Goal: Information Seeking & Learning: Learn about a topic

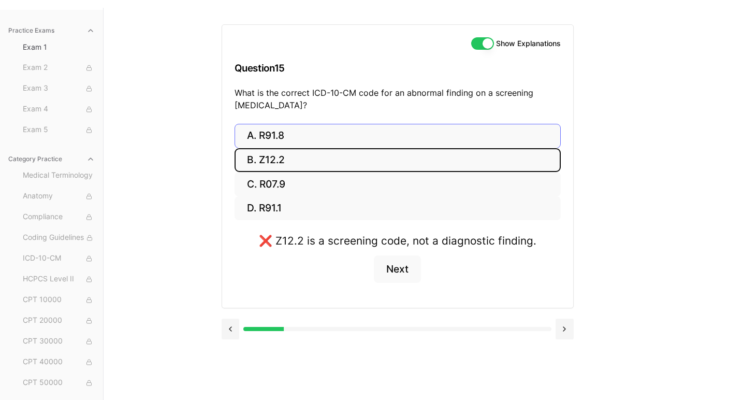
click at [270, 137] on button "A. R91.8" at bounding box center [397, 136] width 326 height 24
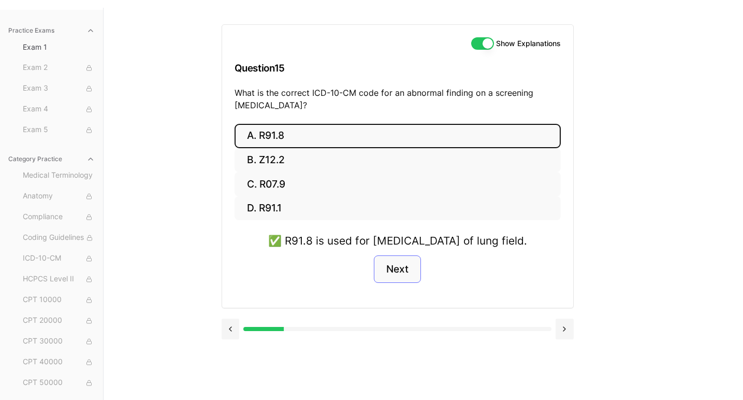
click at [412, 283] on button "Next" at bounding box center [397, 269] width 47 height 28
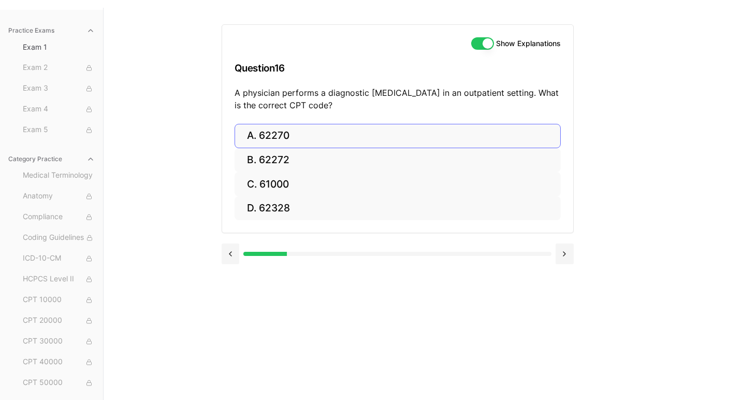
click at [269, 139] on button "A. 62270" at bounding box center [397, 136] width 326 height 24
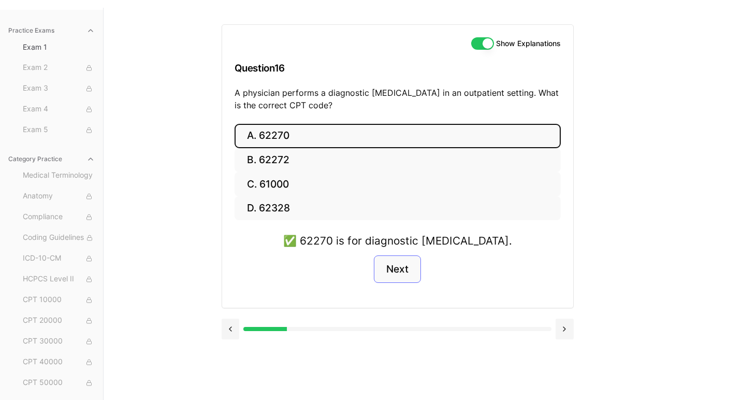
click at [399, 269] on button "Next" at bounding box center [397, 269] width 47 height 28
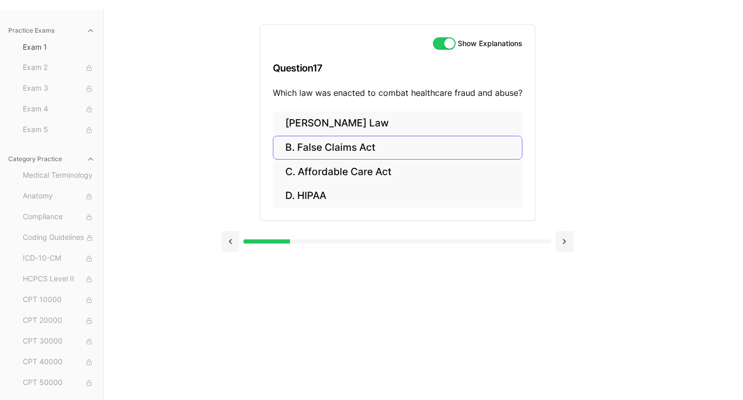
click at [344, 142] on button "B. False Claims Act" at bounding box center [397, 148] width 249 height 24
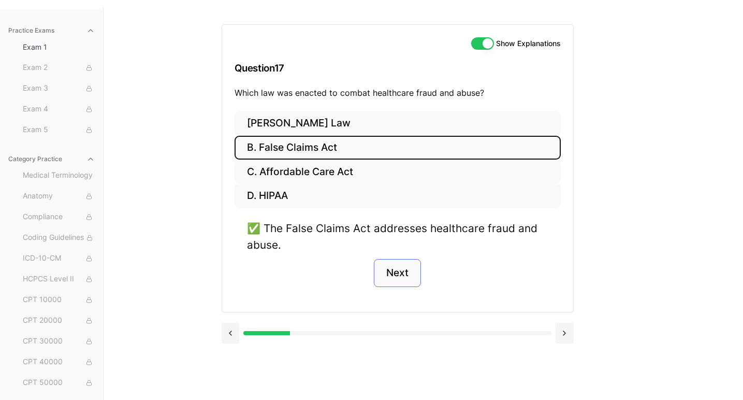
click at [400, 271] on button "Next" at bounding box center [397, 273] width 47 height 28
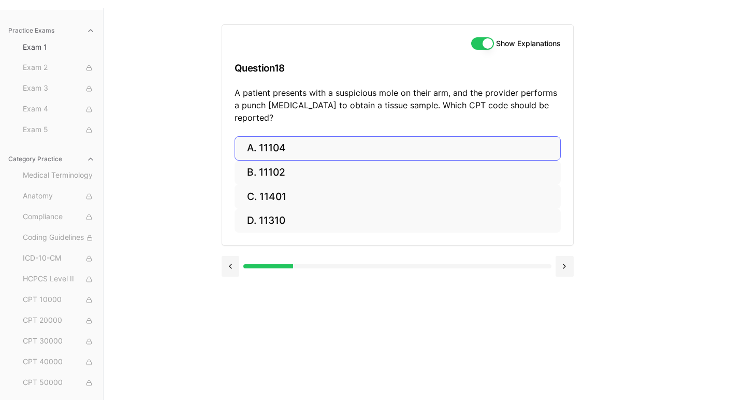
click at [293, 136] on button "A. 11104" at bounding box center [397, 148] width 326 height 24
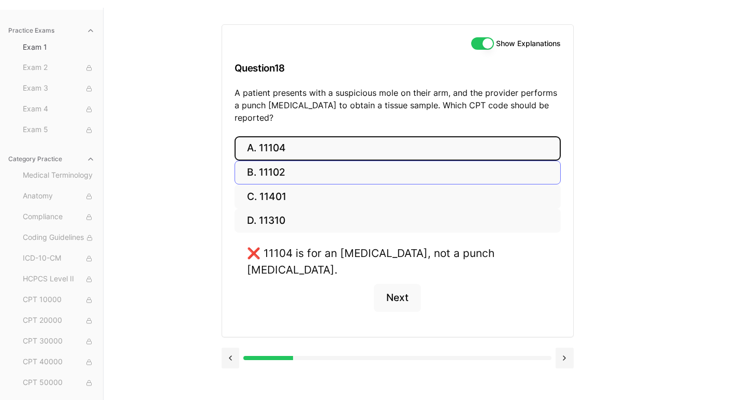
click at [283, 160] on button "B. 11102" at bounding box center [397, 172] width 326 height 24
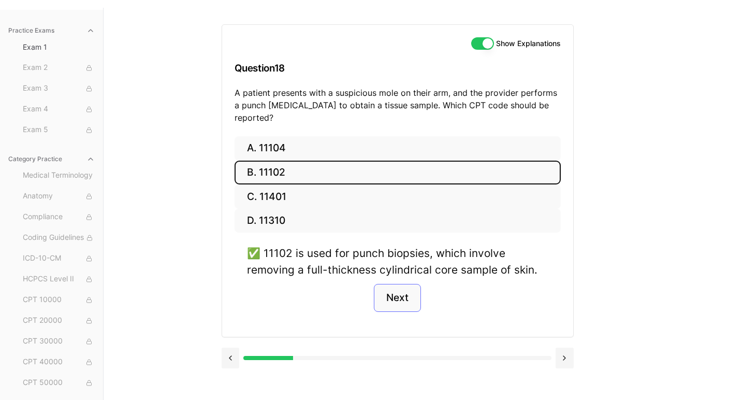
click at [393, 284] on button "Next" at bounding box center [397, 298] width 47 height 28
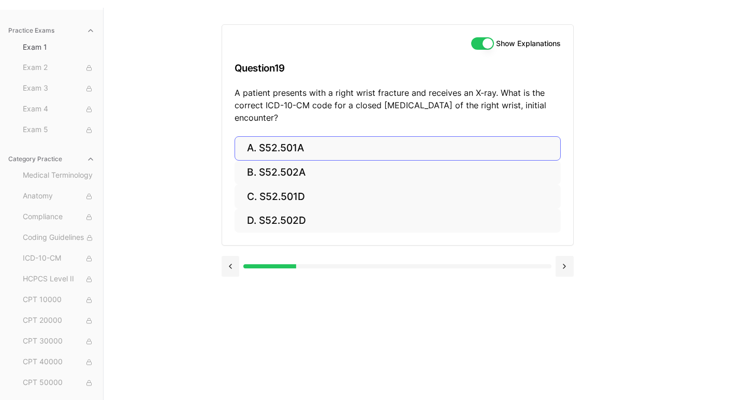
click at [287, 147] on button "A. S52.501A" at bounding box center [397, 148] width 326 height 24
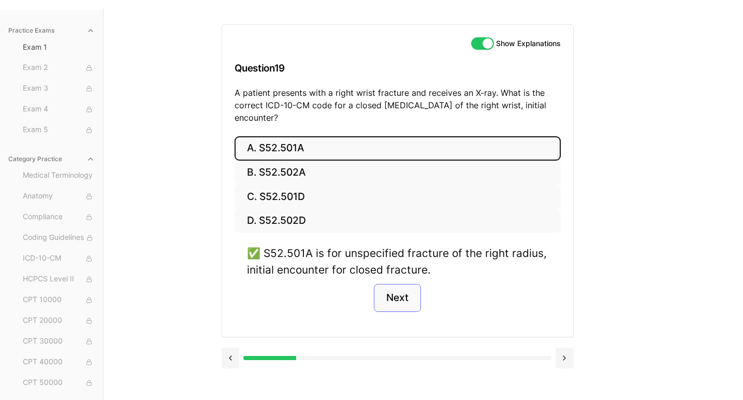
click at [404, 288] on button "Next" at bounding box center [397, 298] width 47 height 28
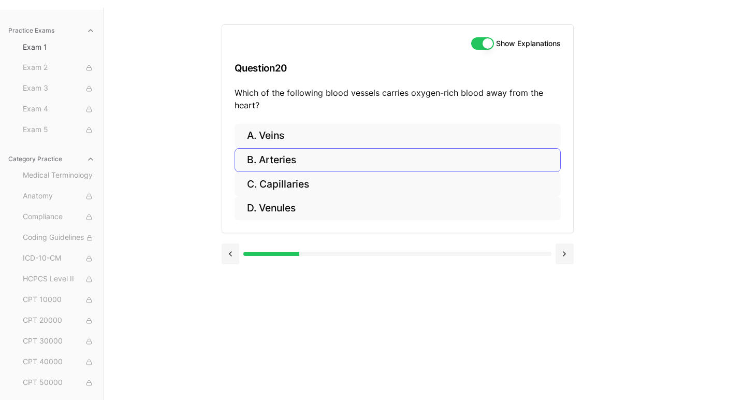
click at [277, 157] on button "B. Arteries" at bounding box center [397, 160] width 326 height 24
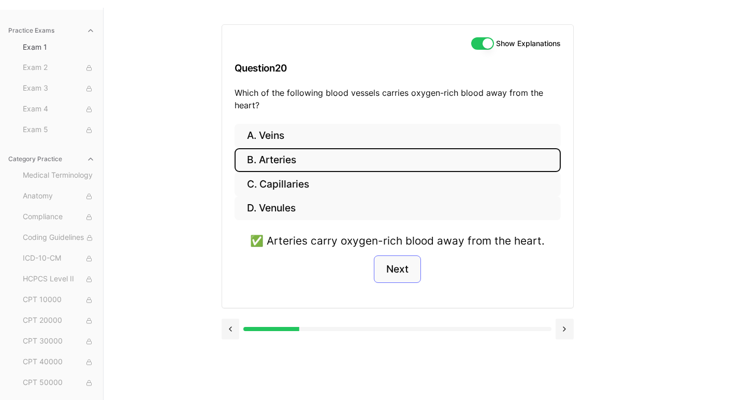
click at [406, 268] on button "Next" at bounding box center [397, 269] width 47 height 28
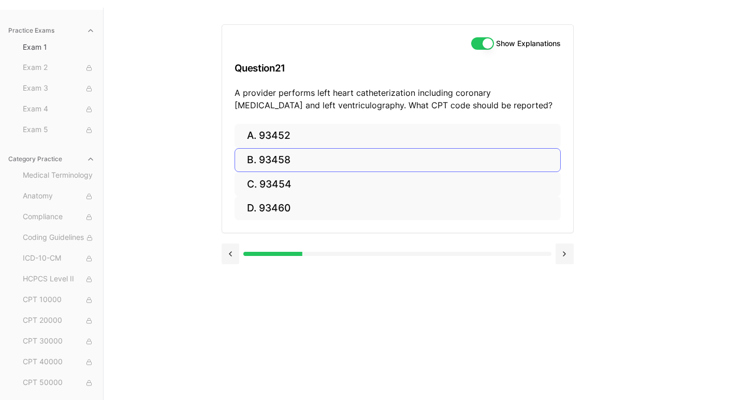
click at [290, 153] on button "B. 93458" at bounding box center [397, 160] width 326 height 24
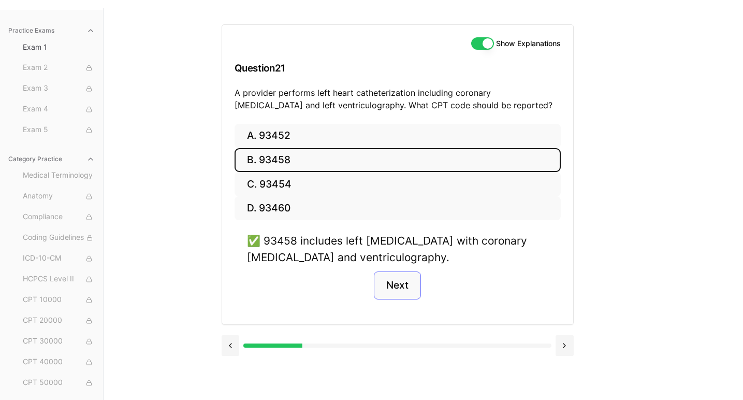
click at [408, 287] on button "Next" at bounding box center [397, 285] width 47 height 28
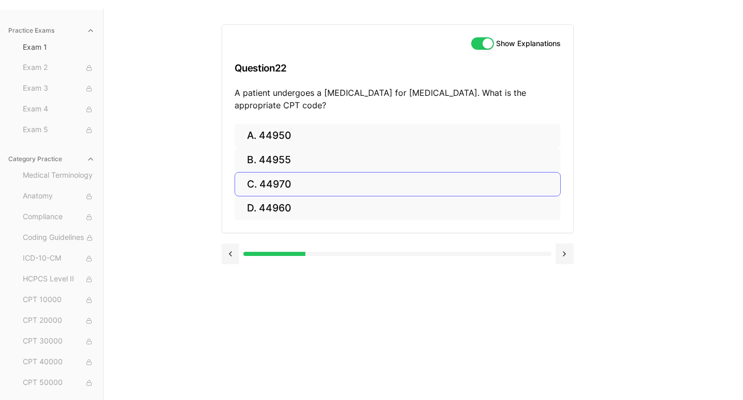
click at [272, 187] on button "C. 44970" at bounding box center [397, 184] width 326 height 24
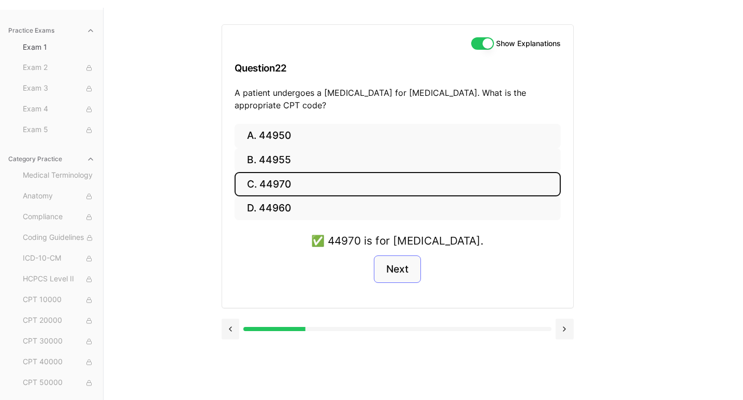
click at [400, 270] on button "Next" at bounding box center [397, 269] width 47 height 28
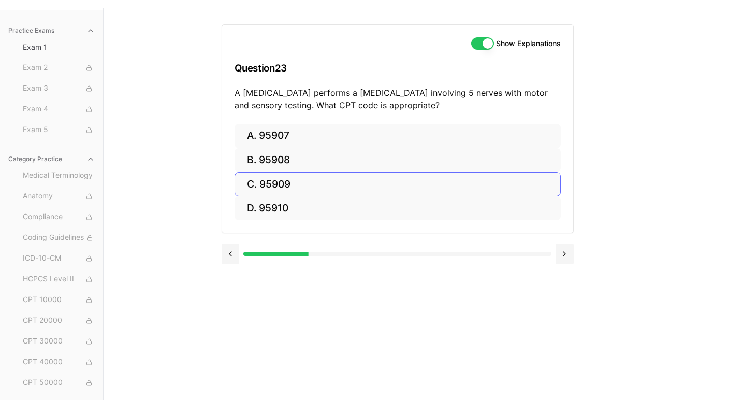
click at [260, 184] on button "C. 95909" at bounding box center [397, 184] width 326 height 24
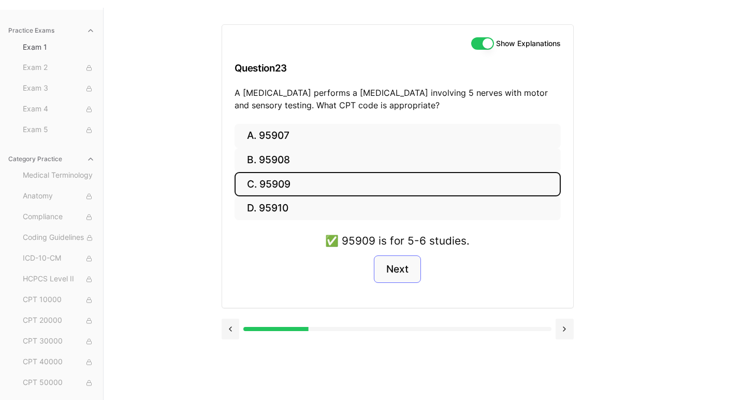
click at [408, 271] on button "Next" at bounding box center [397, 269] width 47 height 28
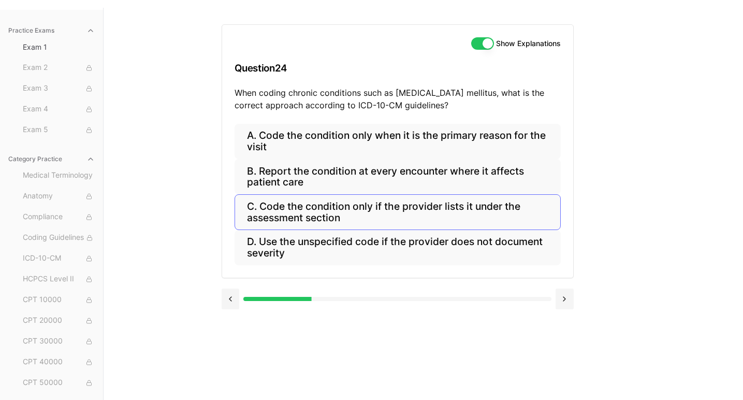
click at [327, 211] on button "C. Code the condition only if the provider lists it under the assessment section" at bounding box center [397, 211] width 326 height 35
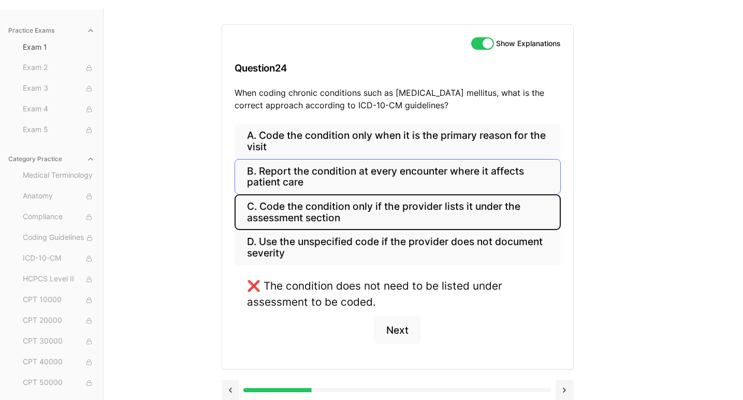
click at [349, 168] on button "B. Report the condition at every encounter where it affects patient care" at bounding box center [397, 176] width 326 height 35
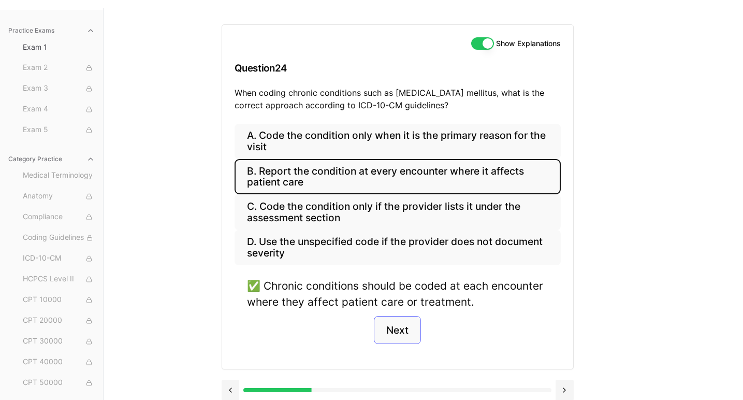
click at [398, 338] on button "Next" at bounding box center [397, 330] width 47 height 28
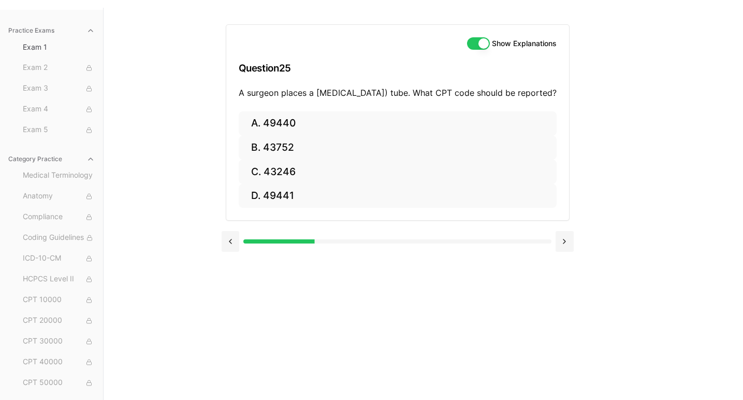
click at [398, 338] on div "Show Explanations Question 25 A surgeon places a [MEDICAL_DATA]) tube. What CPT…" at bounding box center [423, 208] width 404 height 400
click at [287, 181] on button "C. 43246" at bounding box center [398, 171] width 318 height 24
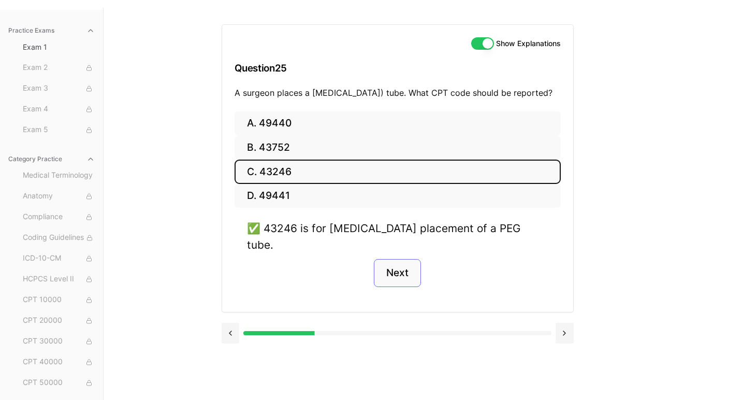
click at [403, 267] on button "Next" at bounding box center [397, 273] width 47 height 28
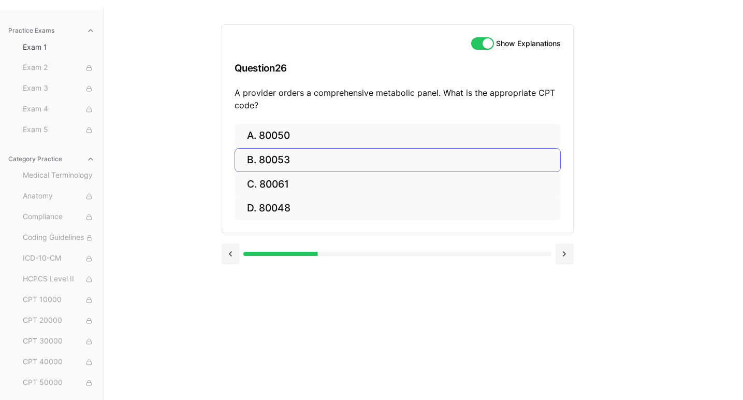
click at [273, 161] on button "B. 80053" at bounding box center [397, 160] width 326 height 24
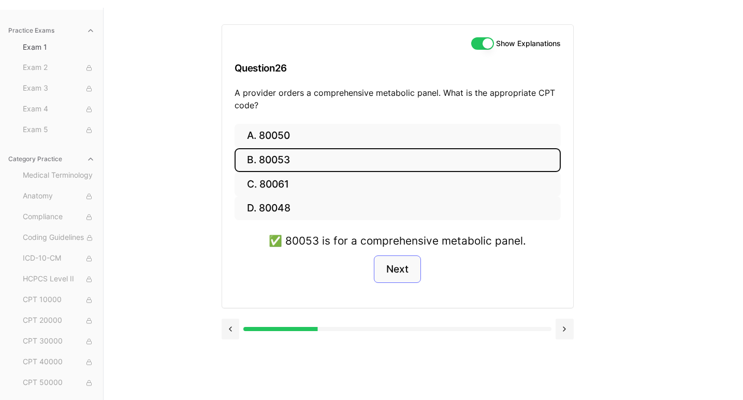
click at [398, 268] on button "Next" at bounding box center [397, 269] width 47 height 28
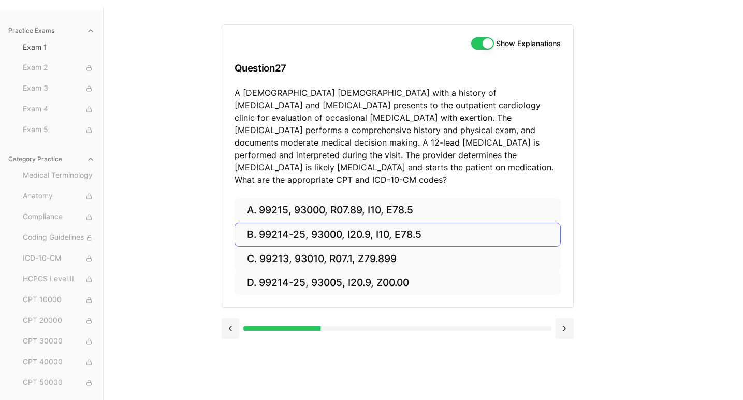
click at [331, 223] on button "B. 99214-25, 93000, I20.9, I10, E78.5" at bounding box center [397, 235] width 326 height 24
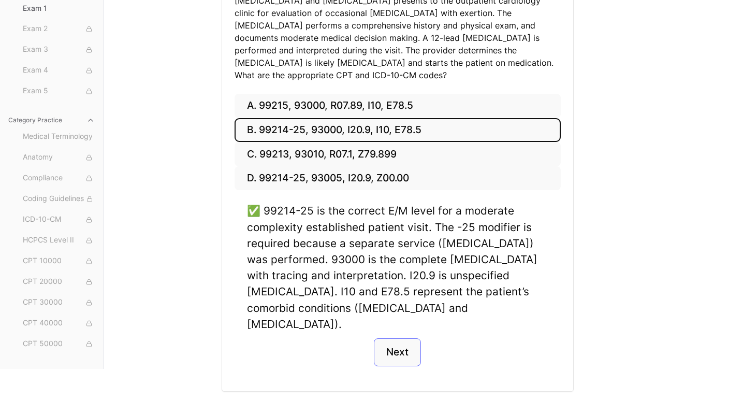
click at [396, 338] on button "Next" at bounding box center [397, 352] width 47 height 28
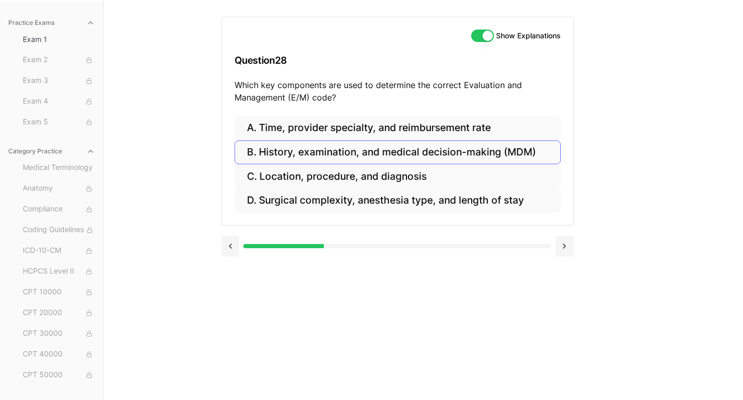
click at [355, 157] on button "B. History, examination, and medical decision-making (MDM)" at bounding box center [397, 152] width 326 height 24
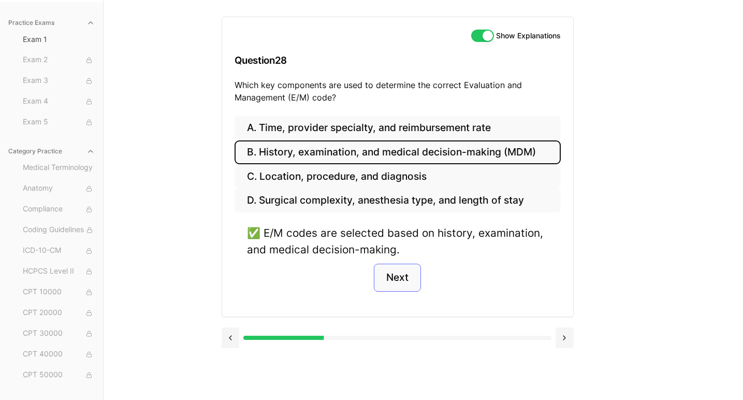
click at [400, 272] on button "Next" at bounding box center [397, 277] width 47 height 28
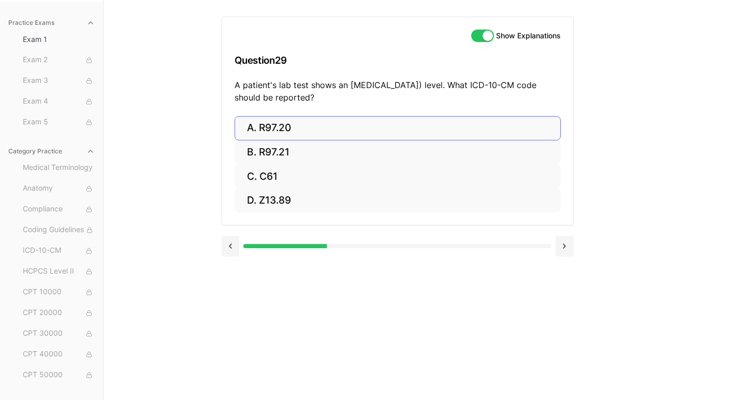
click at [303, 129] on button "A. R97.20" at bounding box center [397, 128] width 326 height 24
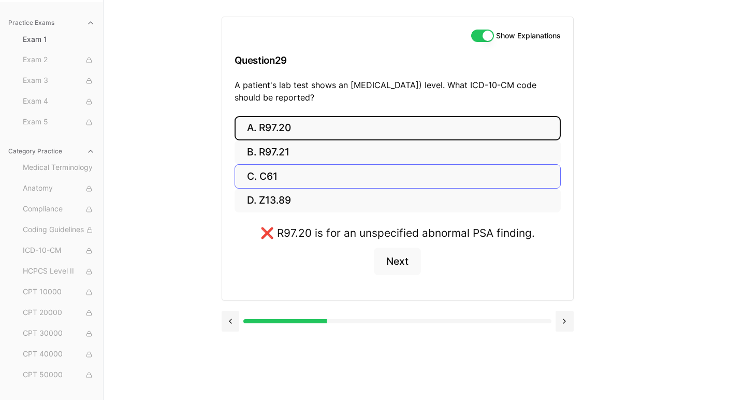
click at [275, 173] on button "C. C61" at bounding box center [397, 176] width 326 height 24
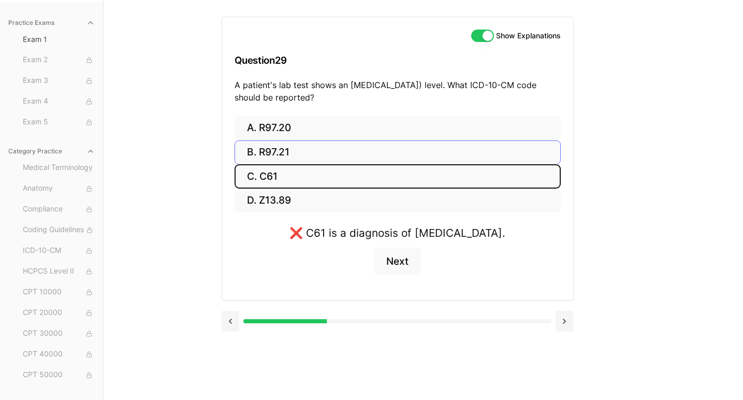
click at [274, 152] on button "B. R97.21" at bounding box center [397, 152] width 326 height 24
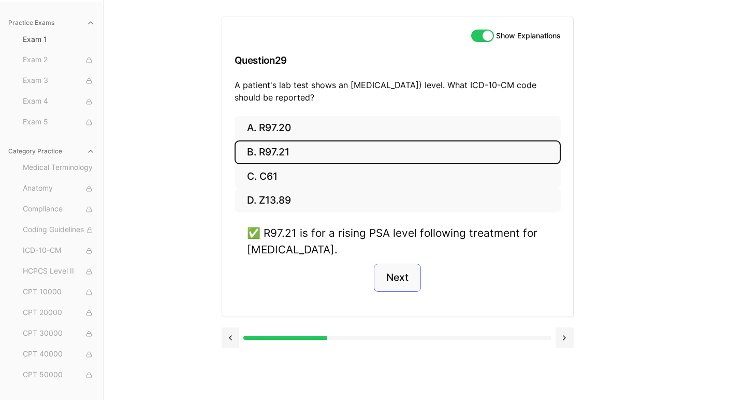
click at [392, 274] on button "Next" at bounding box center [397, 277] width 47 height 28
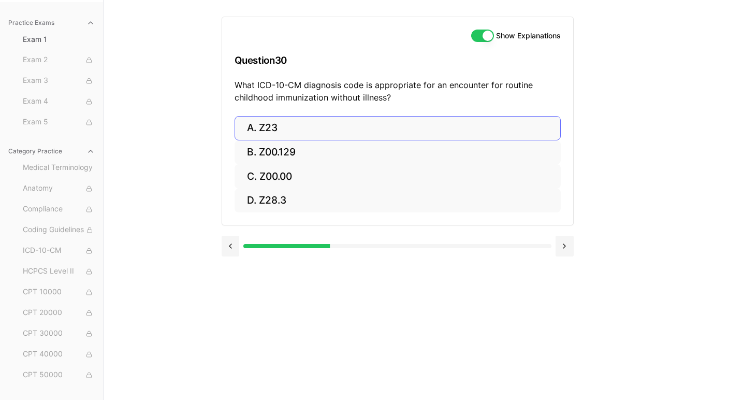
click at [264, 129] on button "A. Z23" at bounding box center [397, 128] width 326 height 24
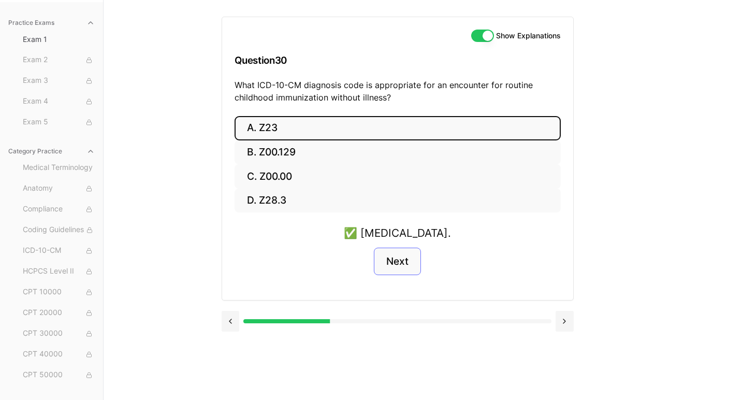
click at [398, 261] on button "Next" at bounding box center [397, 261] width 47 height 28
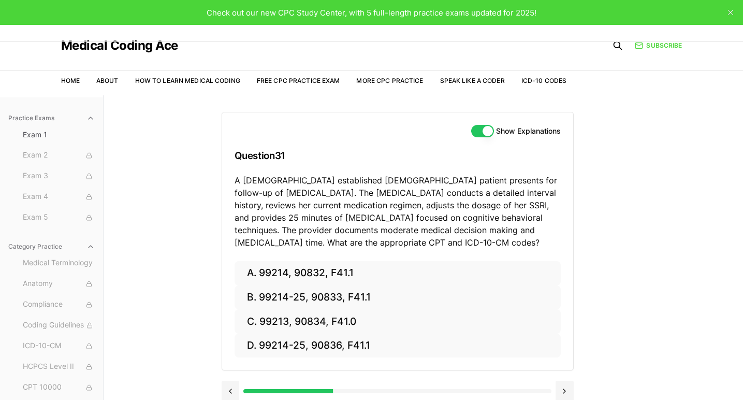
scroll to position [0, 0]
click at [311, 270] on button "A. 99214, 90832, F41.1" at bounding box center [397, 273] width 326 height 24
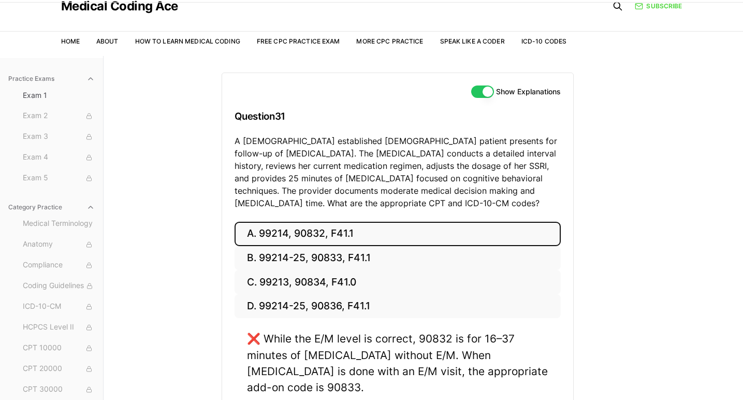
scroll to position [40, 0]
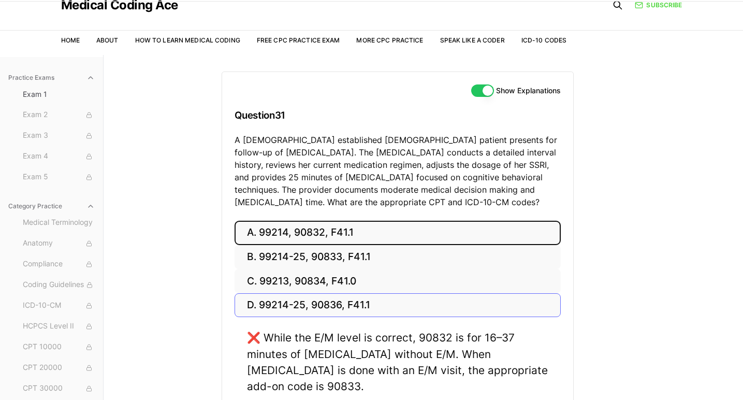
click at [326, 312] on button "D. 99214-25, 90836, F41.1" at bounding box center [397, 305] width 326 height 24
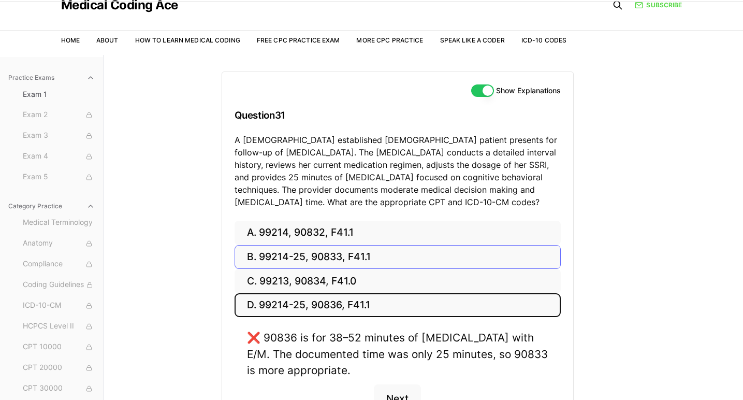
click at [316, 259] on button "B. 99214-25, 90833, F41.1" at bounding box center [397, 257] width 326 height 24
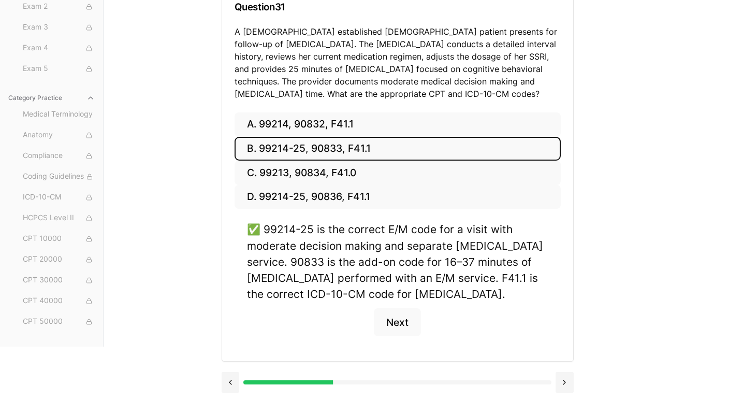
scroll to position [147, 0]
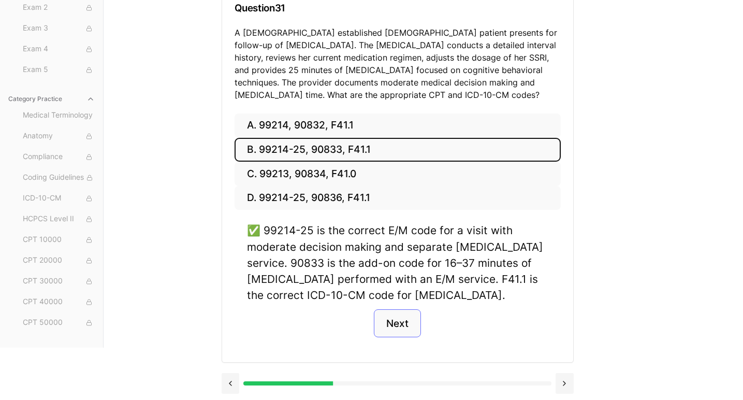
click at [401, 318] on button "Next" at bounding box center [397, 323] width 47 height 28
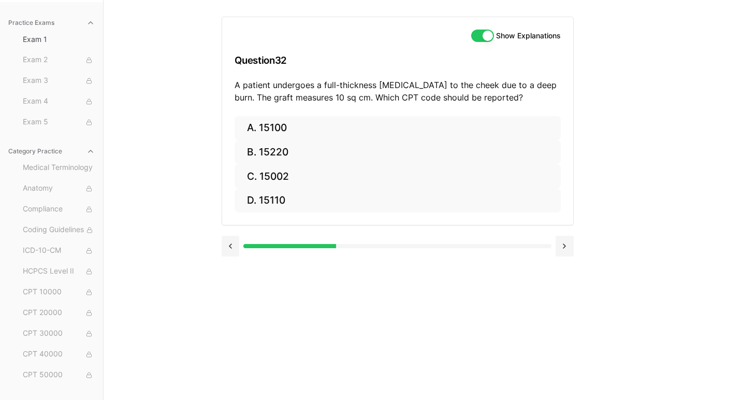
scroll to position [95, 0]
click at [277, 152] on button "B. 15220" at bounding box center [397, 152] width 326 height 24
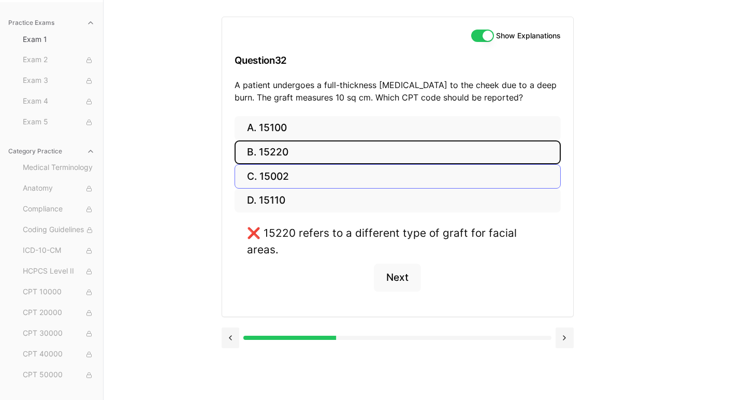
click at [293, 179] on button "C. 15002" at bounding box center [397, 176] width 326 height 24
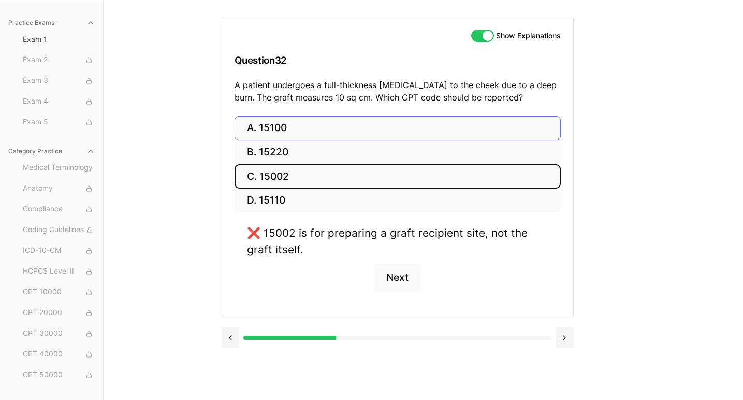
click at [281, 127] on button "A. 15100" at bounding box center [397, 128] width 326 height 24
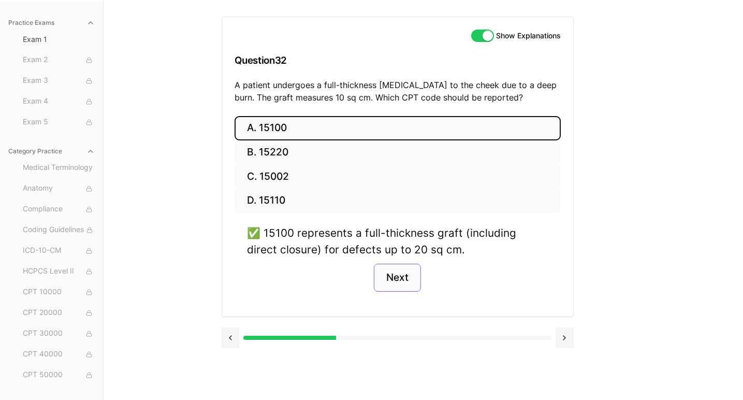
click at [411, 270] on button "Next" at bounding box center [397, 277] width 47 height 28
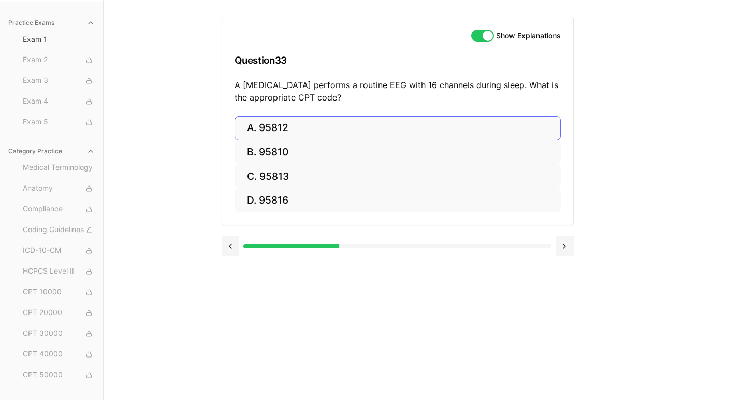
click at [299, 123] on button "A. 95812" at bounding box center [397, 128] width 326 height 24
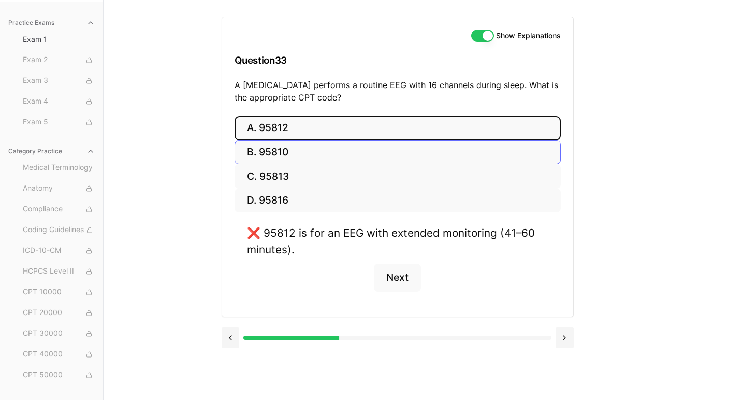
click at [279, 146] on button "B. 95810" at bounding box center [397, 152] width 326 height 24
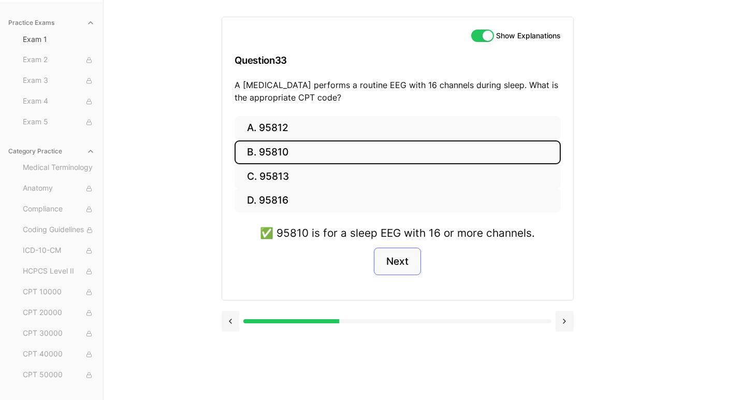
click at [405, 263] on button "Next" at bounding box center [397, 261] width 47 height 28
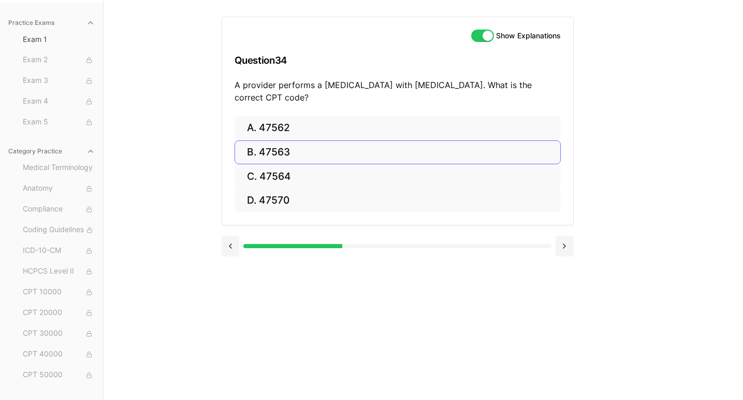
click at [280, 159] on button "B. 47563" at bounding box center [397, 152] width 326 height 24
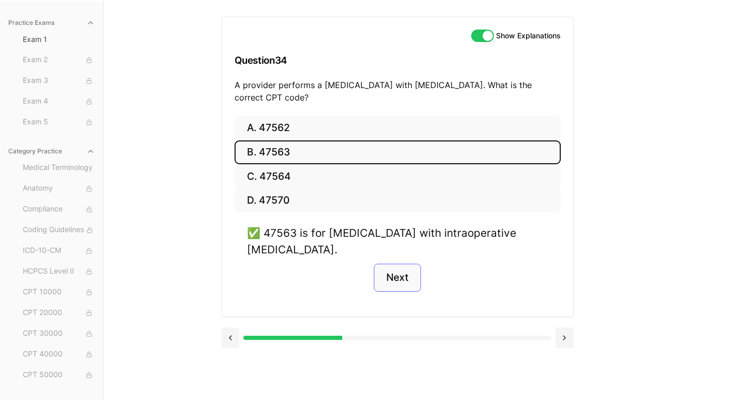
click at [407, 279] on button "Next" at bounding box center [397, 277] width 47 height 28
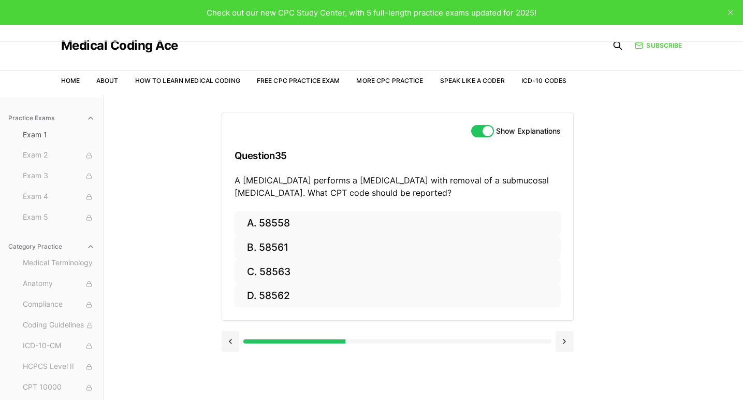
scroll to position [0, 0]
